Goal: Task Accomplishment & Management: Manage account settings

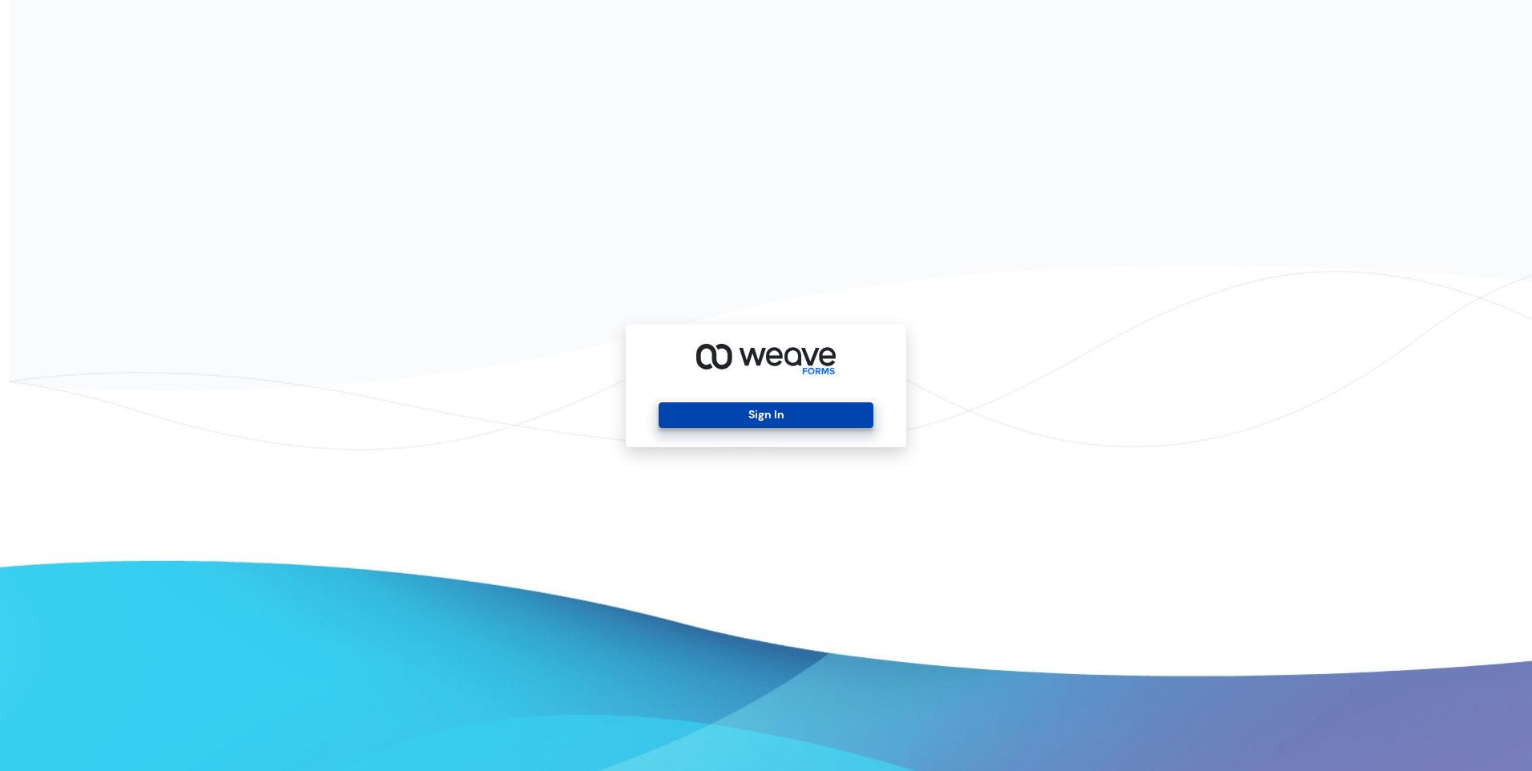
click at [746, 410] on button "Sign In" at bounding box center [766, 415] width 214 height 26
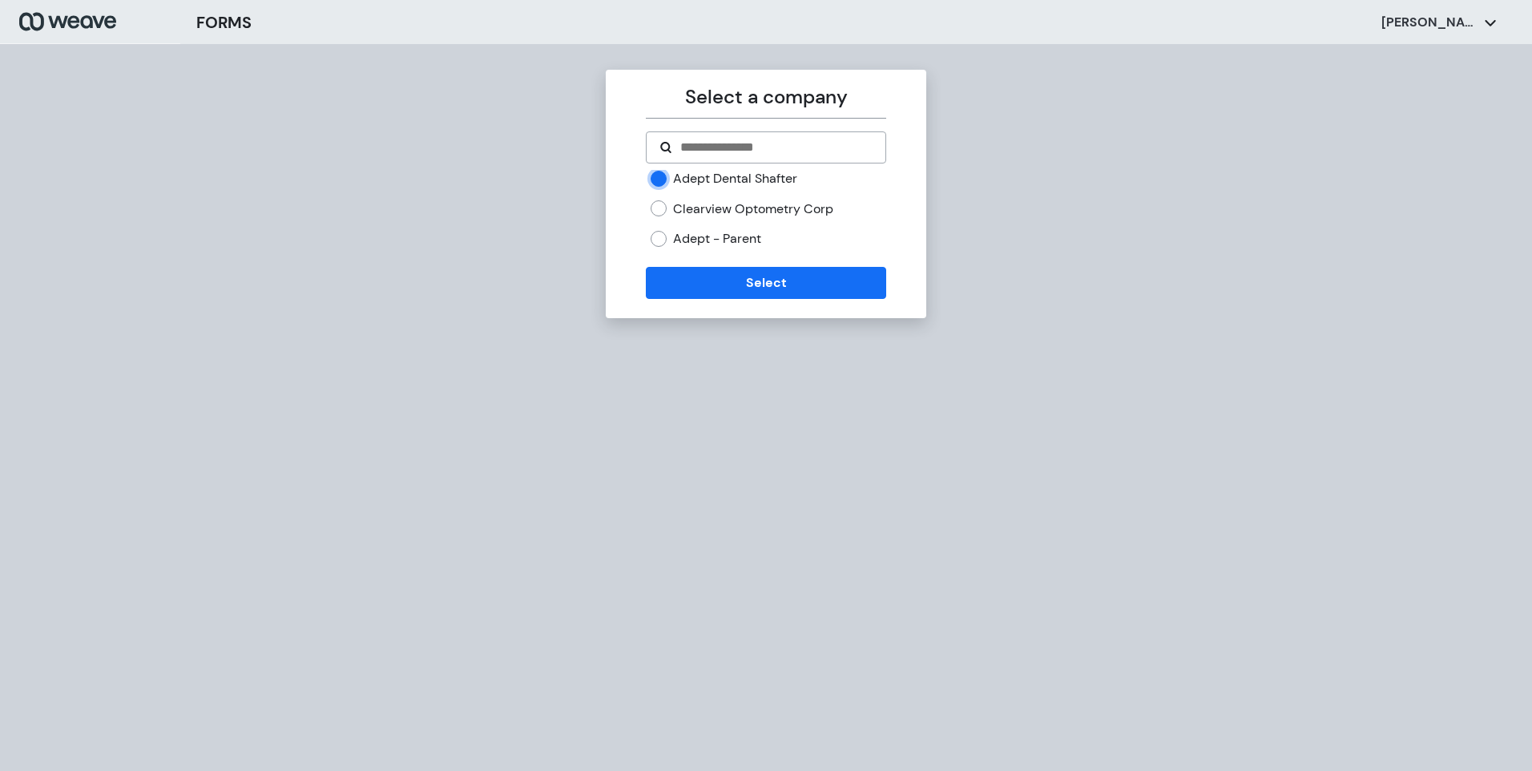
click at [777, 309] on div "Select a company Adept Dental Shafter Clearview Optometry Corp Adept - Parent S…" at bounding box center [766, 194] width 321 height 248
click at [772, 290] on button "Select" at bounding box center [766, 283] width 240 height 32
